Goal: Task Accomplishment & Management: Manage account settings

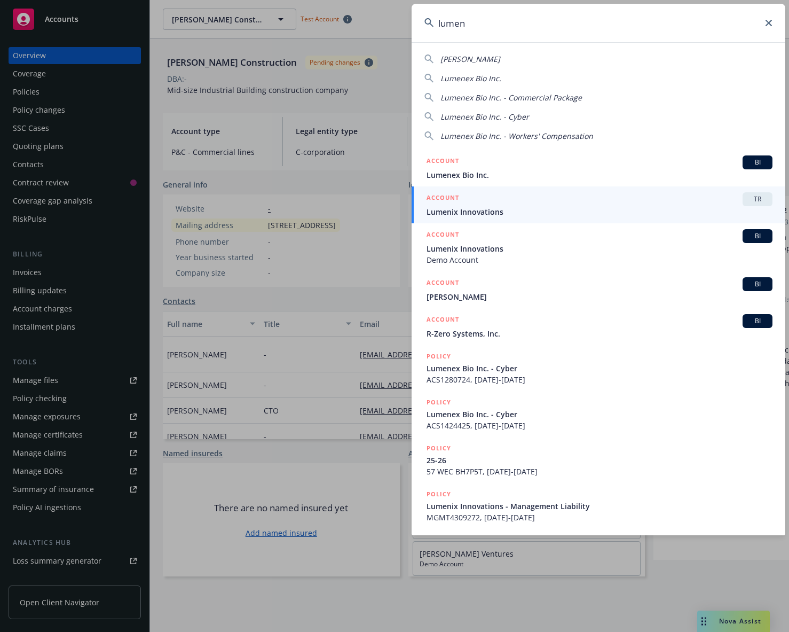
type input "lumen"
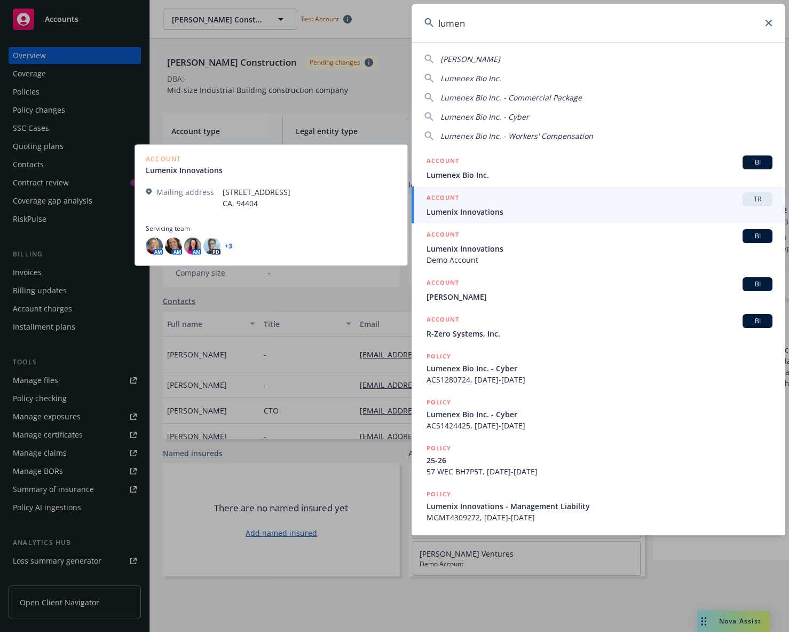
click at [762, 199] on span "TR" at bounding box center [757, 199] width 21 height 10
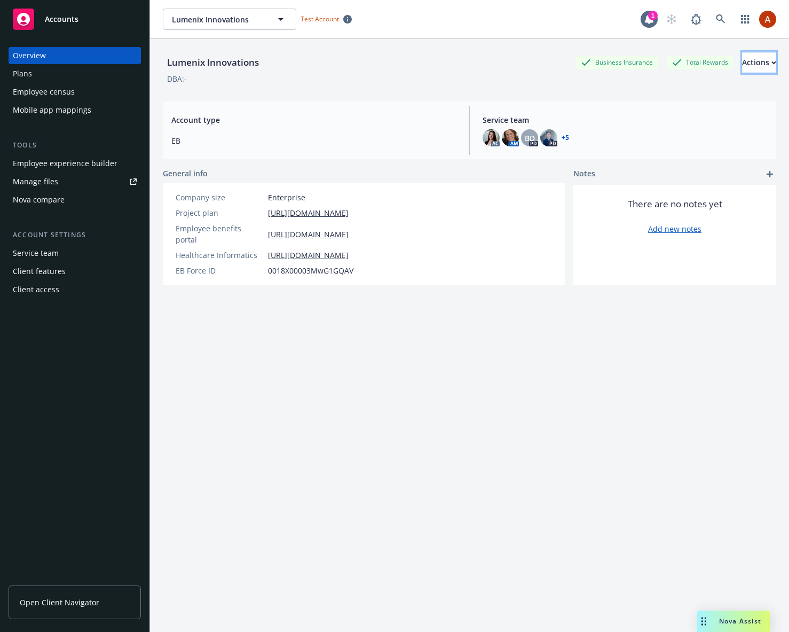
click at [742, 58] on div "Actions" at bounding box center [759, 62] width 34 height 20
click at [286, 77] on div "DBA: -" at bounding box center [470, 78] width 614 height 11
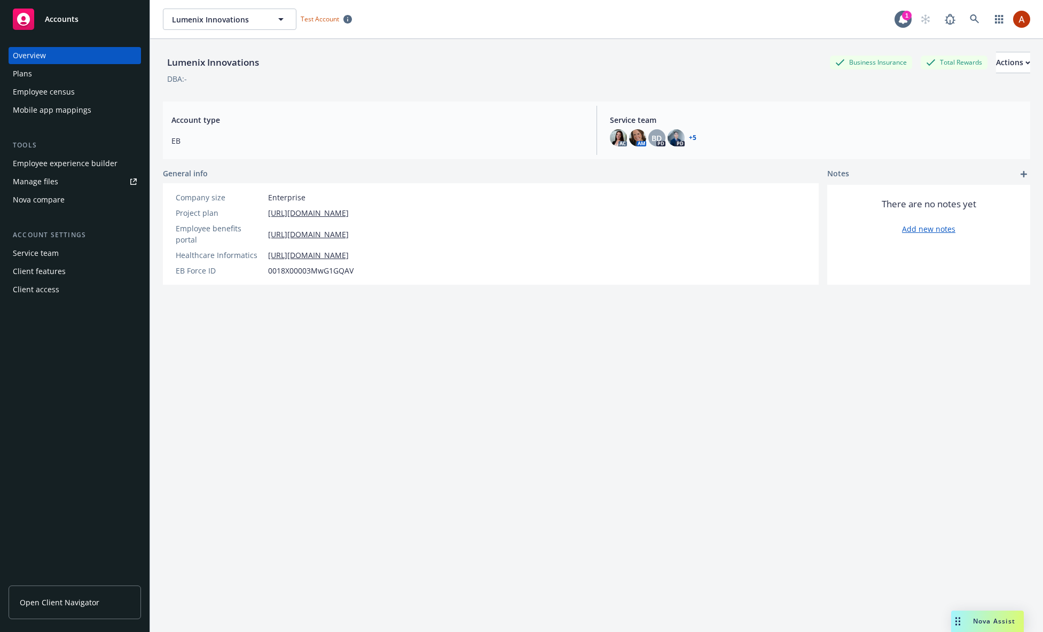
click at [56, 273] on div "Client features" at bounding box center [39, 271] width 53 height 17
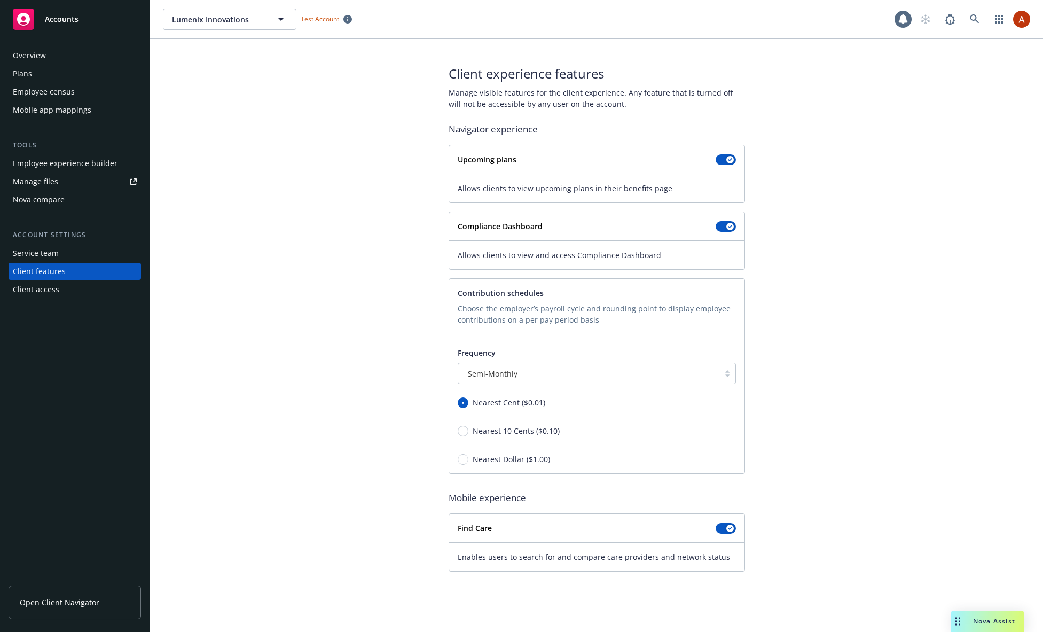
click at [54, 250] on div "Service team" at bounding box center [36, 253] width 46 height 17
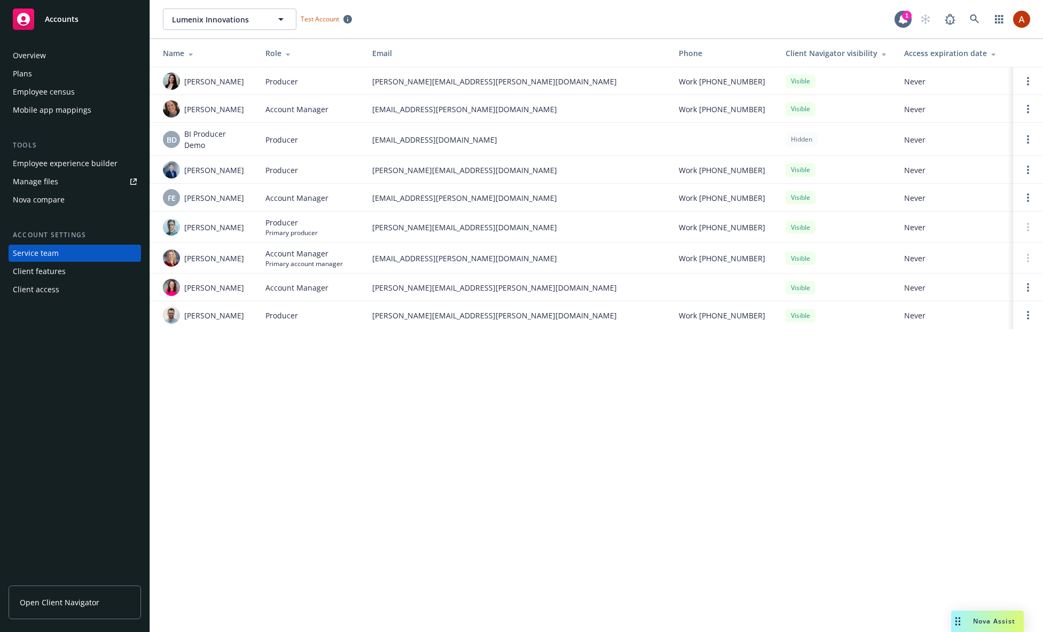
click at [45, 51] on div "Overview" at bounding box center [75, 55] width 124 height 17
